Goal: Transaction & Acquisition: Purchase product/service

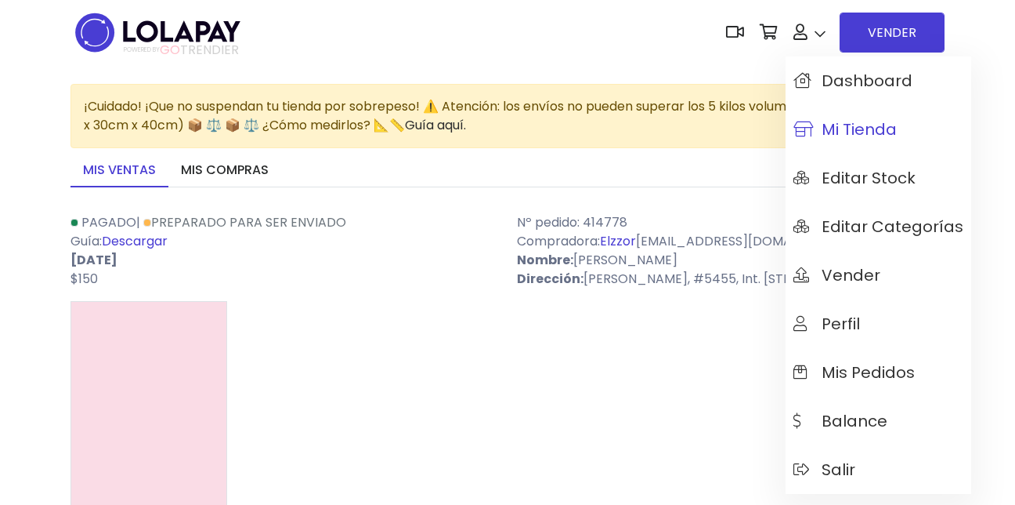
click at [830, 128] on span "Mi tienda" at bounding box center [845, 129] width 103 height 17
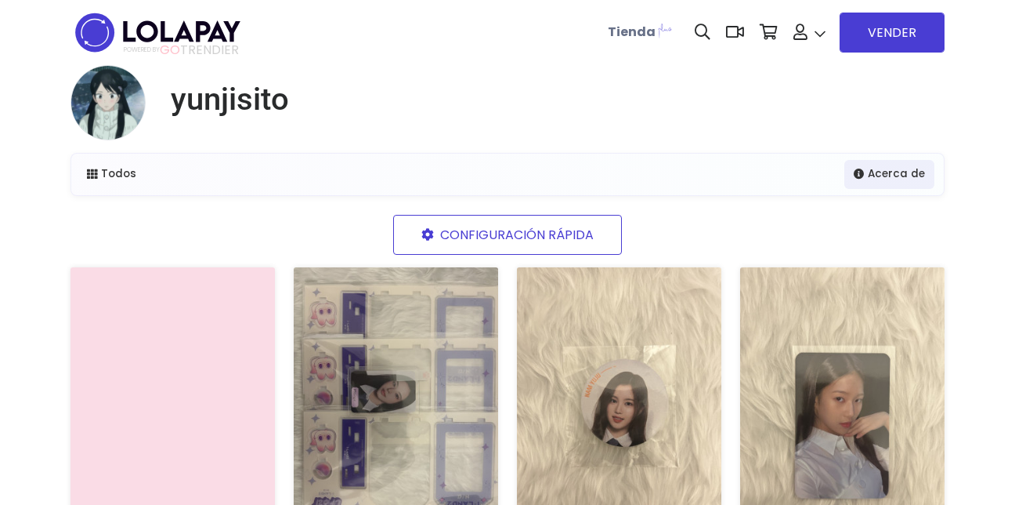
click at [214, 333] on img at bounding box center [173, 409] width 204 height 284
